Goal: Task Accomplishment & Management: Manage account settings

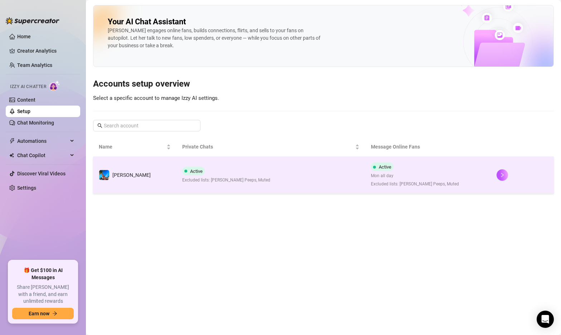
click at [288, 168] on td "Active Excluded lists: [PERSON_NAME] Peeps, Muted" at bounding box center [271, 175] width 189 height 37
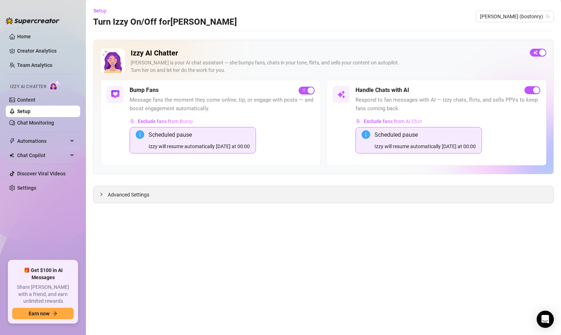
click at [106, 192] on div at bounding box center [103, 195] width 9 height 8
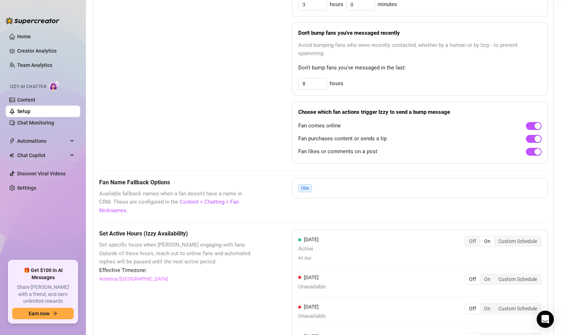
scroll to position [635, 0]
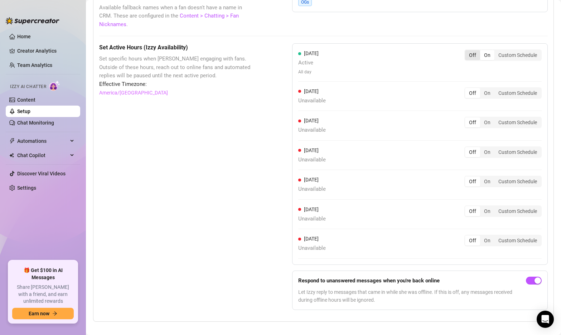
click at [475, 50] on div "Off" at bounding box center [472, 55] width 15 height 10
click at [467, 51] on input "Off" at bounding box center [467, 51] width 0 height 0
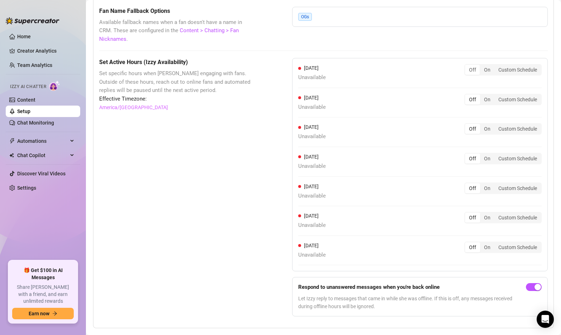
scroll to position [627, 0]
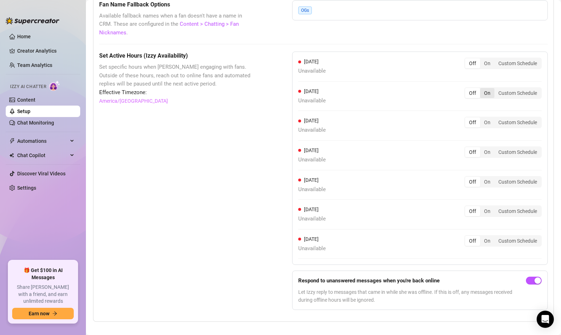
click at [487, 88] on div "On" at bounding box center [487, 93] width 14 height 10
click at [482, 89] on input "On" at bounding box center [482, 89] width 0 height 0
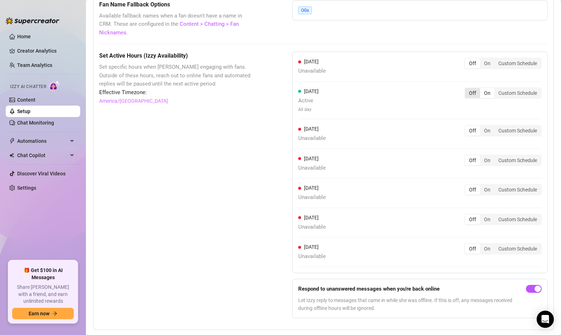
click at [471, 88] on div "Off" at bounding box center [472, 93] width 15 height 10
click at [467, 89] on input "Off" at bounding box center [467, 89] width 0 height 0
